Goal: Contribute content: Add original content to the website for others to see

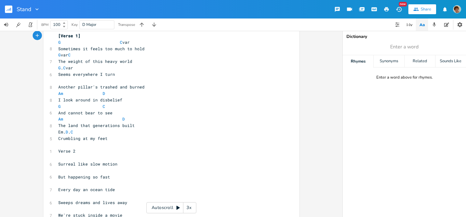
scroll to position [13, 0]
click at [64, 131] on span "Em. D . C" at bounding box center [65, 132] width 15 height 6
type textarea "G"
click at [60, 138] on li "G" at bounding box center [66, 138] width 19 height 6
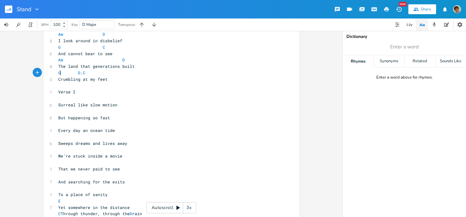
scroll to position [73, 0]
click at [67, 101] on pre "Surreal like slow motion" at bounding box center [168, 104] width 223 height 6
type textarea "G"
click at [99, 96] on pre "G" at bounding box center [168, 97] width 223 height 6
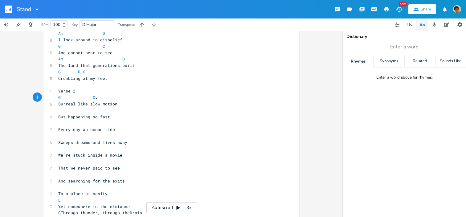
scroll to position [0, 22]
type textarea "C var"
click at [103, 100] on pre "G C var" at bounding box center [168, 97] width 223 height 6
type textarea "Em"
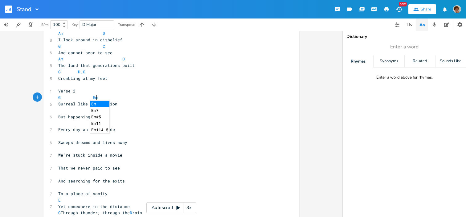
click at [94, 104] on li "Em" at bounding box center [99, 104] width 19 height 6
click at [68, 111] on pre "​" at bounding box center [168, 110] width 223 height 6
type textarea "C var"
click at [102, 111] on pre "C var" at bounding box center [168, 110] width 223 height 6
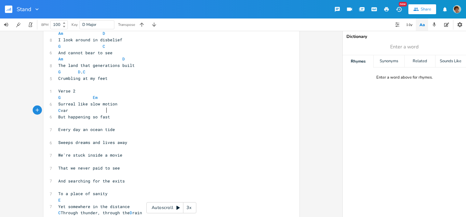
scroll to position [0, 15]
type textarea "C"
click at [61, 124] on pre "​" at bounding box center [168, 123] width 223 height 6
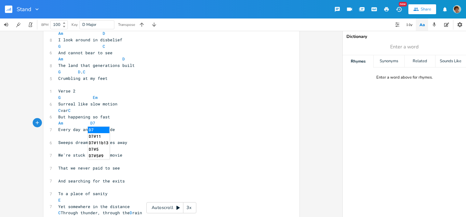
type textarea "Am D7"
click at [93, 129] on li "D7" at bounding box center [99, 130] width 22 height 6
click at [100, 167] on span "That we never paid to see" at bounding box center [89, 168] width 62 height 6
type textarea "asked"
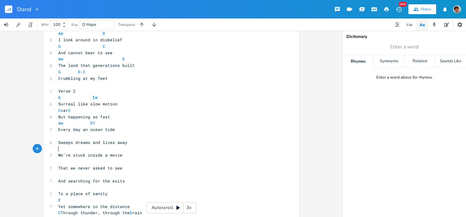
click at [61, 151] on pre "​" at bounding box center [168, 149] width 223 height 6
type textarea "An"
type textarea "m."
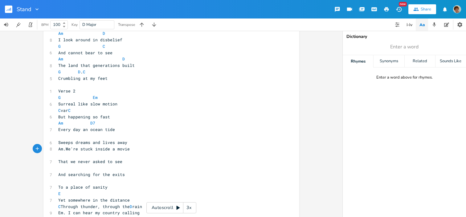
click at [127, 140] on pre "Sweeps dreams and lives away" at bounding box center [168, 142] width 223 height 6
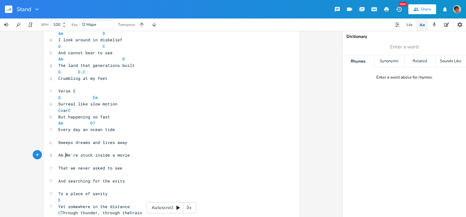
click at [64, 153] on span "Am.We're stuck inside a movie" at bounding box center [94, 155] width 72 height 6
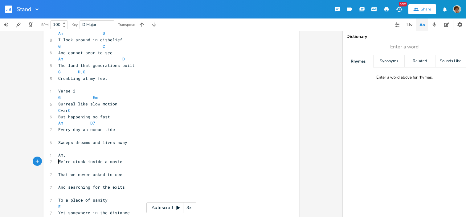
click at [101, 152] on pre "Am." at bounding box center [168, 155] width 223 height 6
click at [102, 155] on pre "Am." at bounding box center [168, 155] width 223 height 6
type textarea "D"
click at [62, 168] on pre "​" at bounding box center [168, 168] width 223 height 6
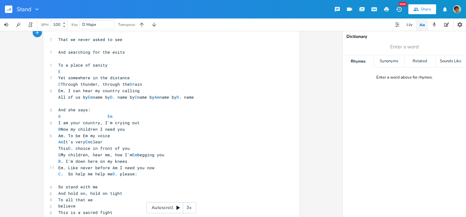
scroll to position [210, 0]
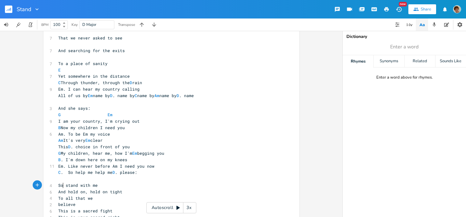
click at [61, 186] on span "So stand with me" at bounding box center [77, 186] width 39 height 6
type textarea "To"
click at [63, 179] on pre "​" at bounding box center [168, 179] width 223 height 6
type textarea "G"
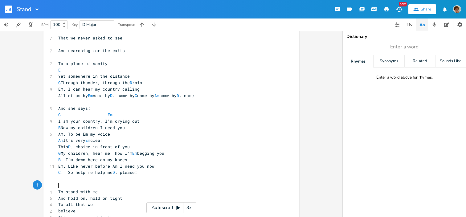
scroll to position [0, 3]
click at [93, 186] on pre "G" at bounding box center [168, 185] width 223 height 6
click at [88, 187] on pre "G" at bounding box center [168, 185] width 223 height 6
click at [73, 185] on pre "G" at bounding box center [168, 185] width 223 height 6
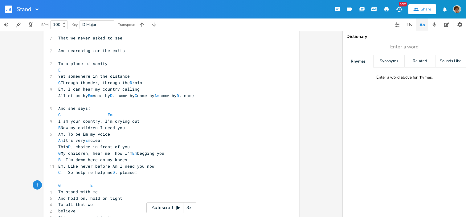
type textarea "Em"
click at [99, 192] on pre "To stand with me" at bounding box center [168, 192] width 223 height 6
type textarea "Am Em"
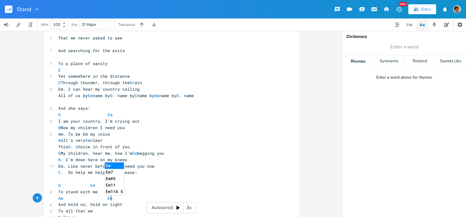
click at [125, 201] on pre "And hold on, hold on tight" at bounding box center [168, 204] width 223 height 6
click at [122, 205] on pre "And hold on, hold on tight" at bounding box center [168, 204] width 223 height 6
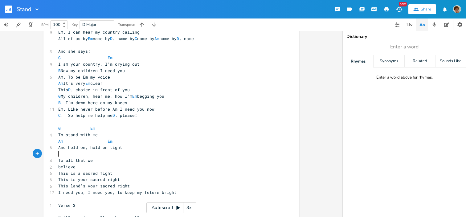
scroll to position [277, 0]
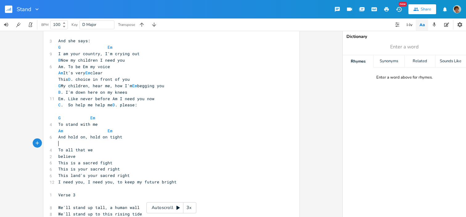
type textarea "G"
click at [86, 146] on pre "G" at bounding box center [168, 143] width 223 height 6
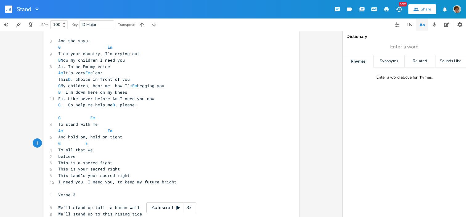
type textarea "Em"
click at [129, 150] on pre "To all that we" at bounding box center [168, 150] width 223 height 6
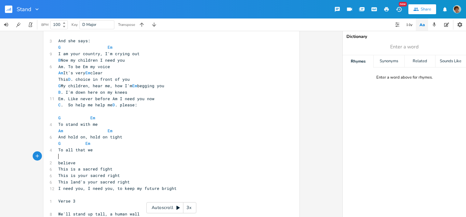
scroll to position [0, 3]
type textarea "C"
click at [73, 164] on li "C" at bounding box center [66, 163] width 19 height 6
click at [73, 157] on pre "C" at bounding box center [168, 156] width 223 height 6
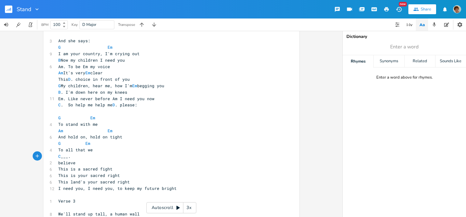
type textarea "___. D"
click at [120, 162] on pre "believe" at bounding box center [168, 163] width 223 height 6
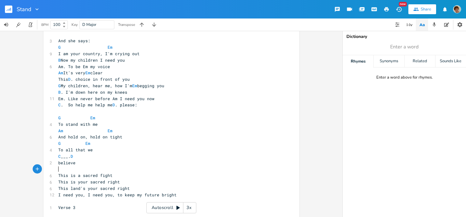
click at [65, 169] on pre "​" at bounding box center [168, 169] width 223 height 6
click at [65, 173] on span "This is a sacred fight" at bounding box center [85, 176] width 54 height 6
click at [62, 171] on pre "​" at bounding box center [168, 169] width 223 height 6
type textarea "G"
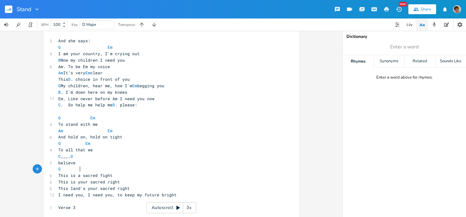
click at [62, 168] on span "G" at bounding box center [69, 169] width 22 height 6
click at [62, 167] on span "G" at bounding box center [69, 169] width 22 height 6
type textarea "[PERSON_NAME] - D"
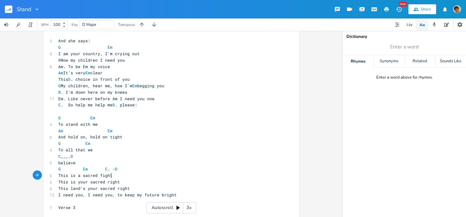
click at [141, 174] on pre "This is a sacred fight" at bounding box center [168, 175] width 223 height 6
click at [172, 194] on pre "I need you, I need you, to keep my future bright" at bounding box center [168, 195] width 223 height 6
click at [121, 195] on pre "I need you, I need you," at bounding box center [168, 195] width 223 height 6
type textarea "I need you to make it right"
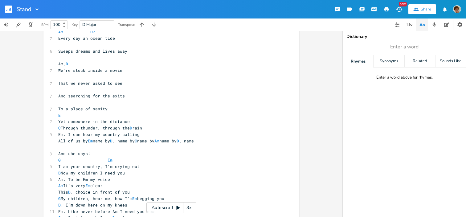
scroll to position [166, 0]
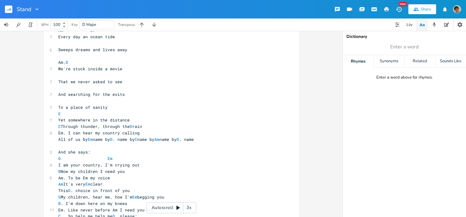
click at [137, 107] on pre "To a place of sanity" at bounding box center [168, 107] width 223 height 6
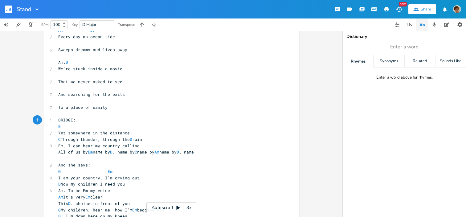
type textarea "BRIDGE:"
click at [149, 148] on pre "Em. I can hear my country calling" at bounding box center [168, 146] width 223 height 6
type textarea "us"
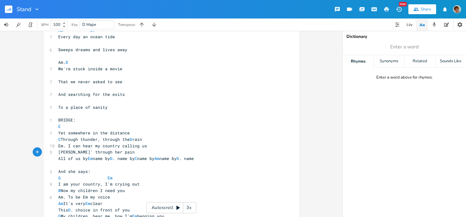
type textarea "[PERSON_NAME]' through her pain"
click at [86, 159] on span "All of us by Em name by D . name by C name by Am name by D . name" at bounding box center [126, 159] width 136 height 6
type textarea "She calls"
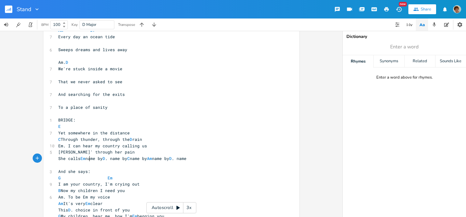
click at [88, 158] on span "She calls Em name by D . name by C name by Am name by D . name" at bounding box center [122, 159] width 128 height 6
click at [78, 158] on span "She calls Em name by D . name by C name by Am name by D . name" at bounding box center [122, 159] width 128 height 6
type textarea "ed"
click at [101, 158] on span "She called Em name by D . name by C name by Am name by D . name" at bounding box center [123, 159] width 131 height 6
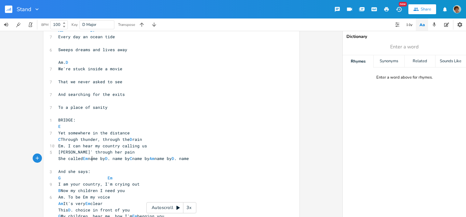
click at [90, 159] on span "She called Em name by D . name by C name by Am name by D . name" at bounding box center [123, 159] width 131 height 6
type textarea "my"
click at [108, 158] on span "She called Em my name by D . name by C name by Am name by D . name" at bounding box center [127, 159] width 138 height 6
type textarea ", your naem"
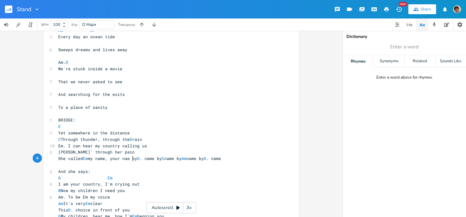
type textarea "="
type textarea "m"
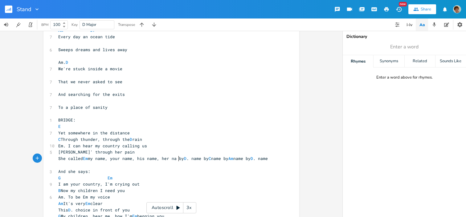
type textarea "ame, his name, her name"
